Goal: Task Accomplishment & Management: Use online tool/utility

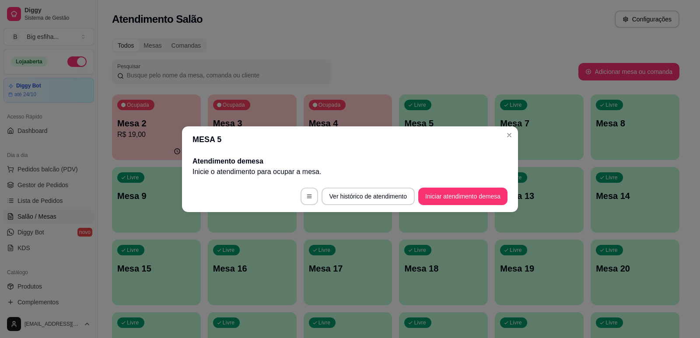
click at [230, 149] on header "MESA 5" at bounding box center [350, 139] width 336 height 26
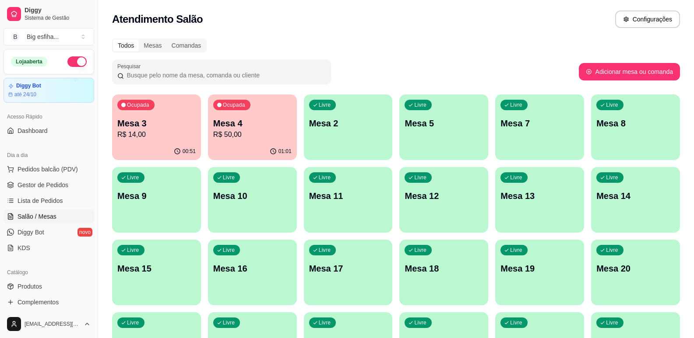
click at [145, 137] on p "R$ 14,00" at bounding box center [156, 135] width 78 height 11
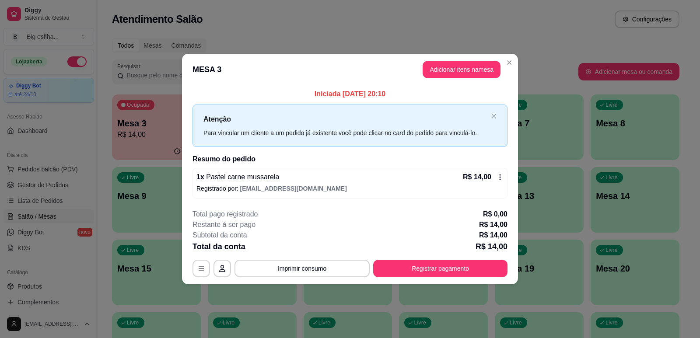
click at [438, 259] on div "**********" at bounding box center [350, 243] width 315 height 68
click at [479, 279] on footer "**********" at bounding box center [350, 243] width 336 height 82
click at [439, 266] on div "**********" at bounding box center [350, 243] width 315 height 68
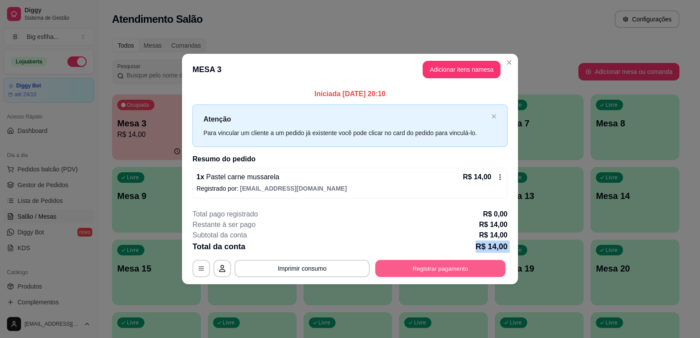
click at [441, 267] on button "Registrar pagamento" at bounding box center [440, 268] width 130 height 17
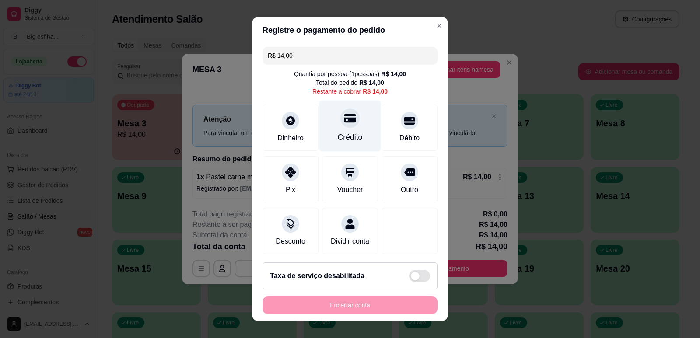
click at [344, 119] on icon at bounding box center [349, 118] width 11 height 9
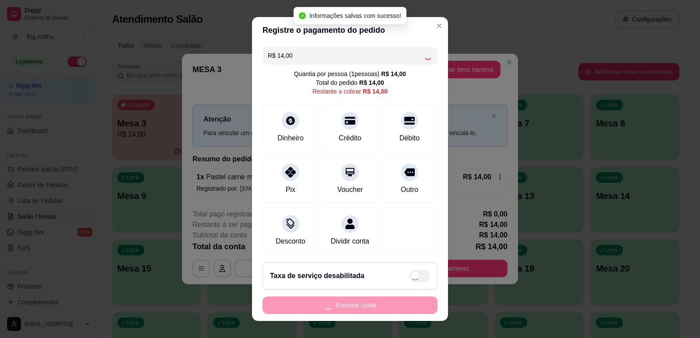
type input "R$ 0,00"
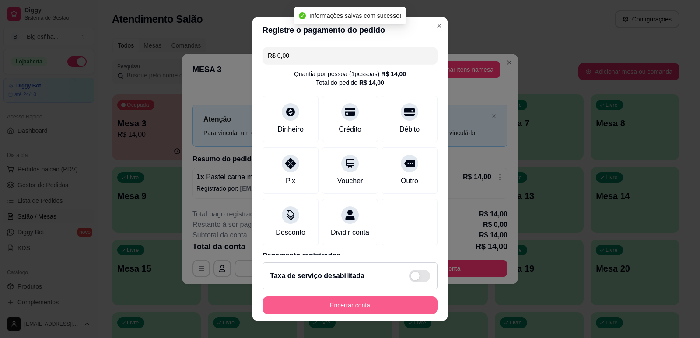
click at [344, 299] on button "Encerrar conta" at bounding box center [350, 306] width 175 height 18
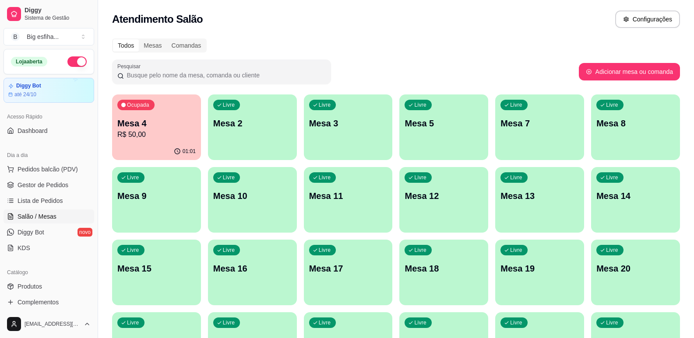
click at [148, 144] on div "01:01" at bounding box center [156, 151] width 89 height 17
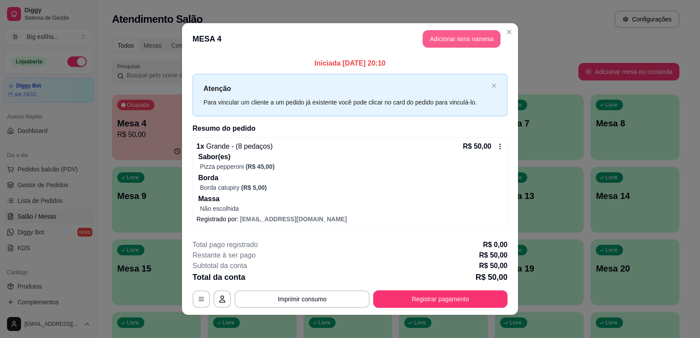
click at [458, 36] on button "Adicionar itens na mesa" at bounding box center [462, 39] width 78 height 18
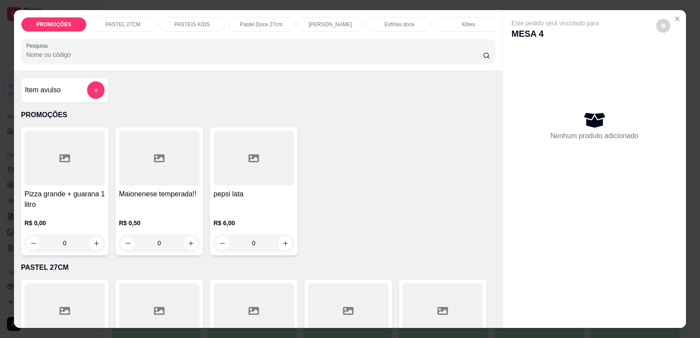
scroll to position [0, 352]
click at [404, 21] on div "Refrigerante" at bounding box center [394, 24] width 66 height 15
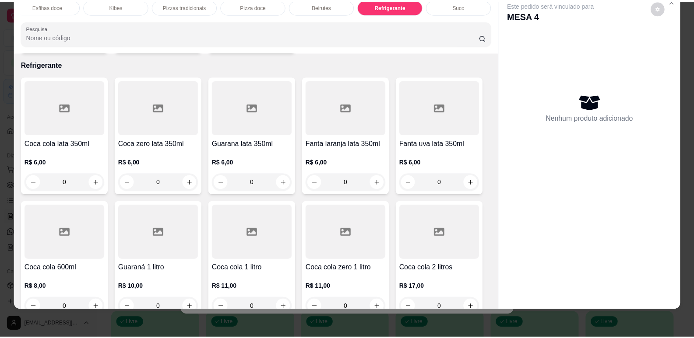
scroll to position [5136, 0]
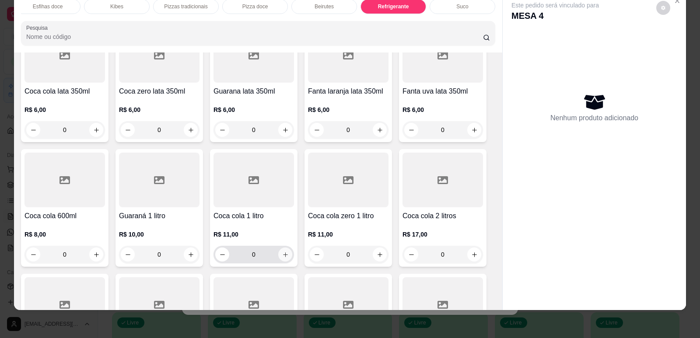
click at [280, 248] on button "increase-product-quantity" at bounding box center [285, 255] width 14 height 14
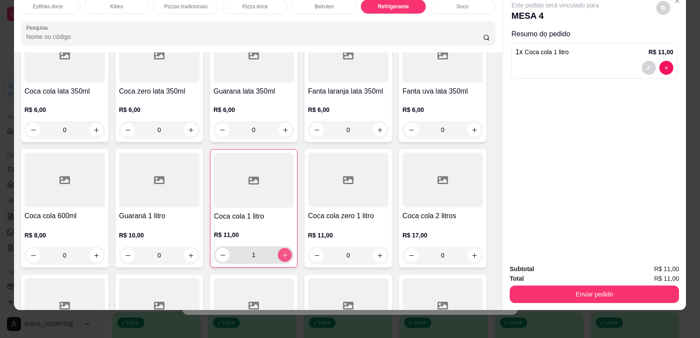
type input "1"
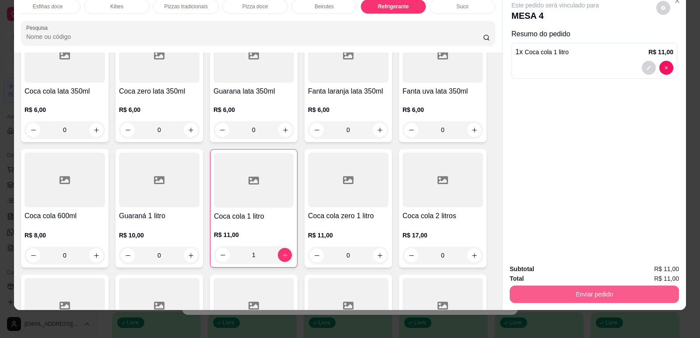
click at [665, 293] on button "Enviar pedido" at bounding box center [594, 295] width 169 height 18
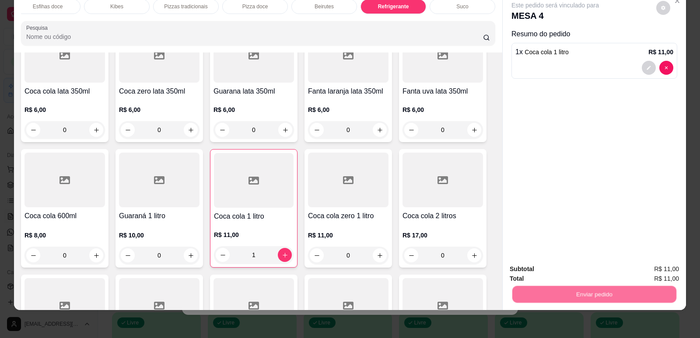
click at [664, 273] on button "Enviar pedido" at bounding box center [656, 273] width 49 height 17
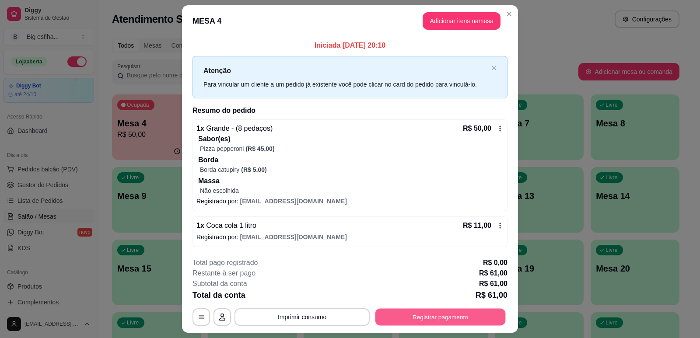
click at [479, 321] on button "Registrar pagamento" at bounding box center [440, 317] width 130 height 17
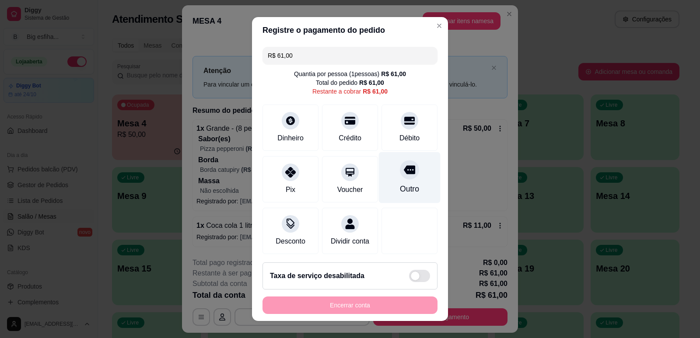
click at [411, 200] on div "Outro" at bounding box center [410, 177] width 62 height 51
type input "R$ 0,00"
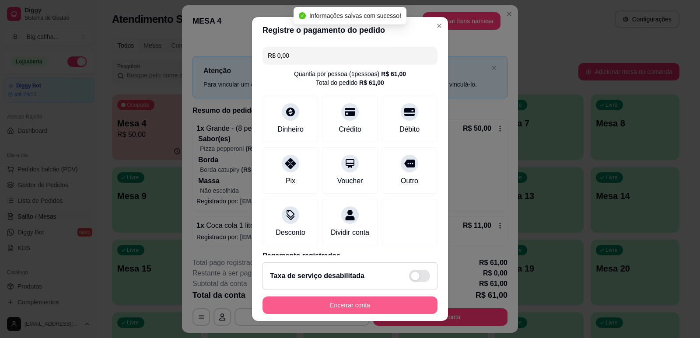
click at [342, 309] on button "Encerrar conta" at bounding box center [350, 306] width 175 height 18
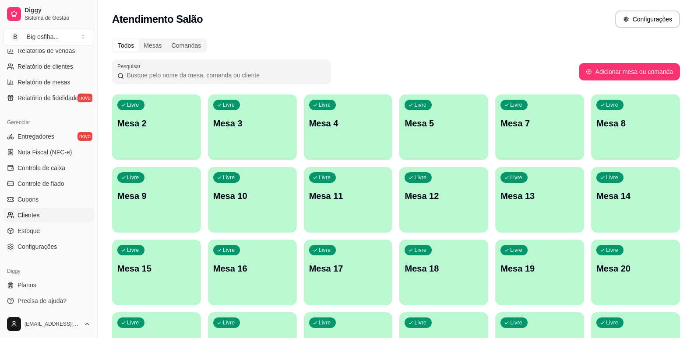
scroll to position [291, 0]
click at [63, 177] on link "Controle de fiado" at bounding box center [49, 182] width 91 height 14
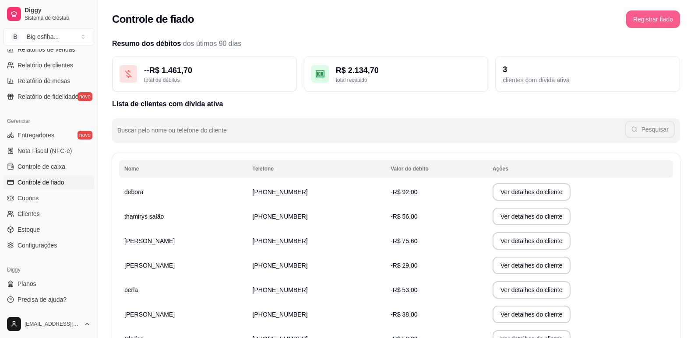
click at [646, 14] on button "Registrar fiado" at bounding box center [653, 20] width 54 height 18
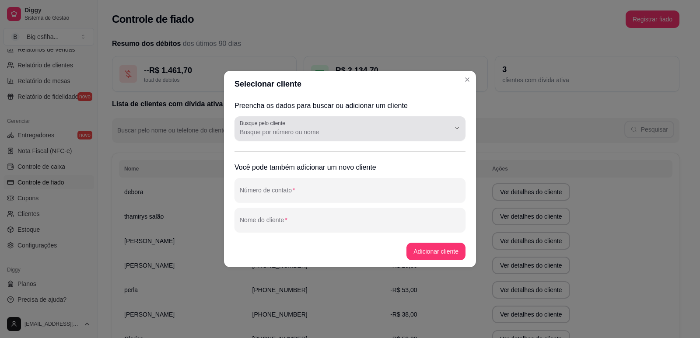
click at [374, 127] on div at bounding box center [350, 129] width 221 height 18
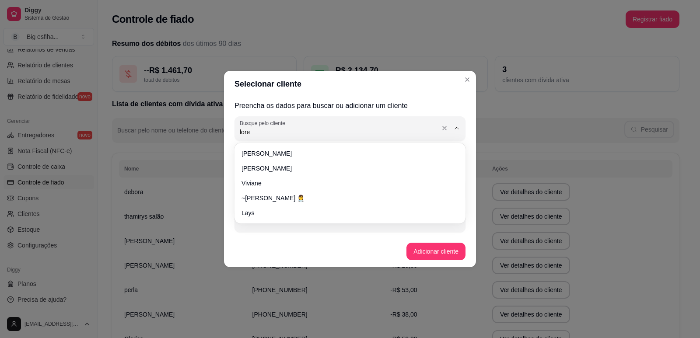
type input "lor"
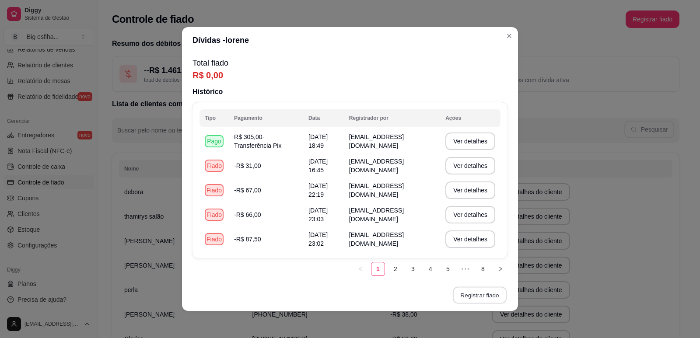
click at [478, 299] on button "Registrar fiado" at bounding box center [480, 295] width 54 height 17
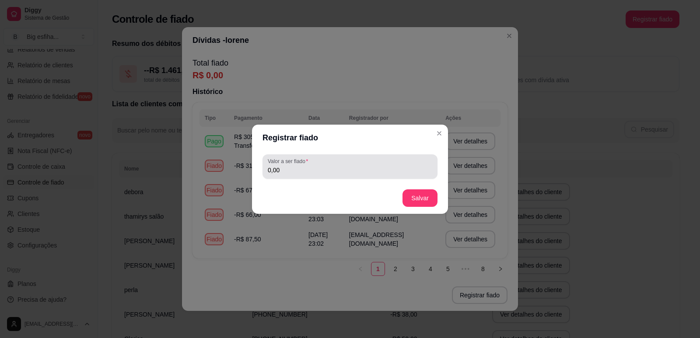
click at [302, 176] on div "Valor a ser fiado 0,00" at bounding box center [350, 166] width 175 height 25
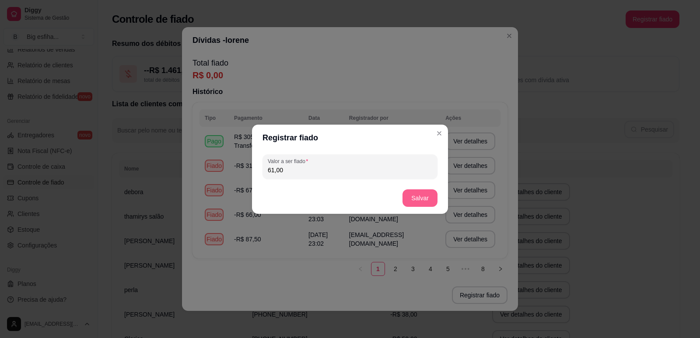
type input "61,00"
click at [413, 196] on button "Salvar" at bounding box center [420, 198] width 35 height 18
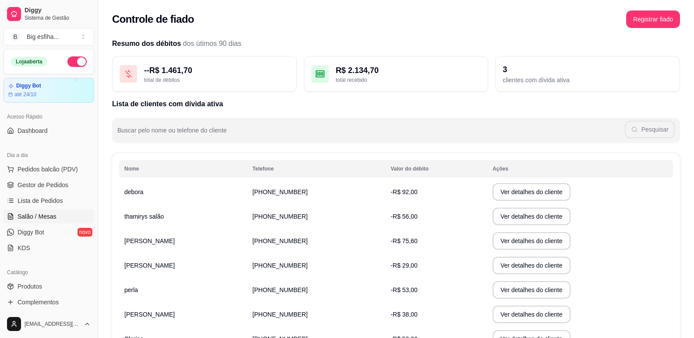
click at [49, 213] on span "Salão / Mesas" at bounding box center [37, 216] width 39 height 9
